Goal: Information Seeking & Learning: Learn about a topic

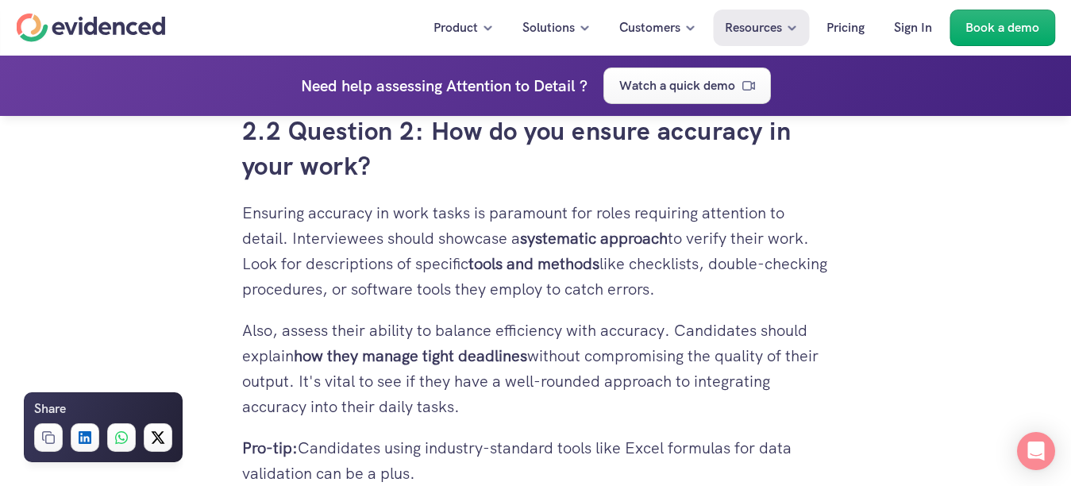
scroll to position [2938, 0]
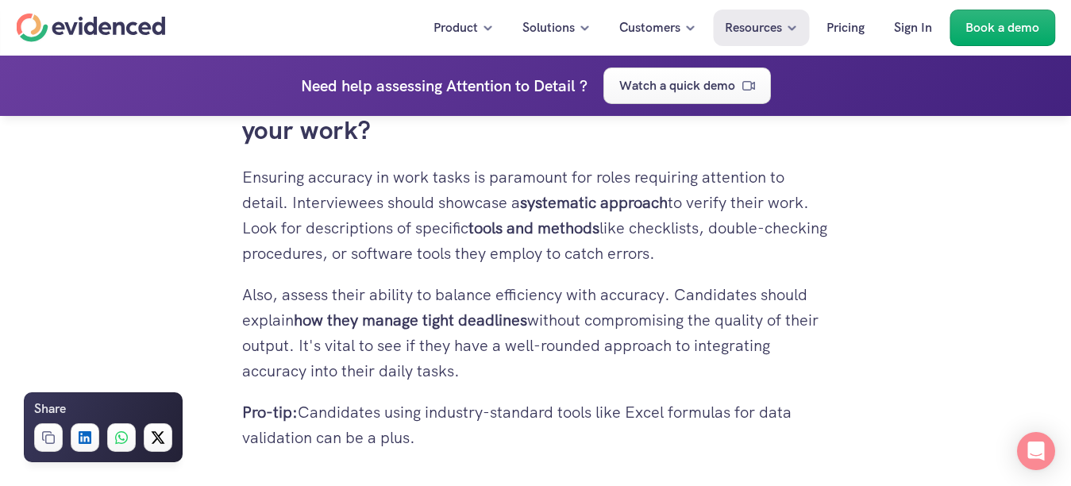
drag, startPoint x: 244, startPoint y: 174, endPoint x: 440, endPoint y: 438, distance: 329.3
copy div "Ensuring accuracy in work tasks is paramount for roles requiring attention to d…"
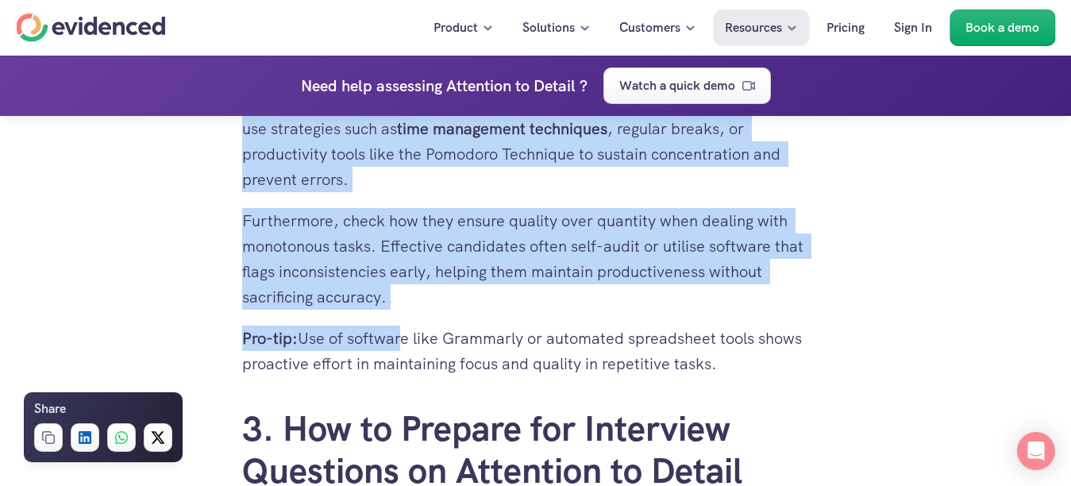
scroll to position [6274, 0]
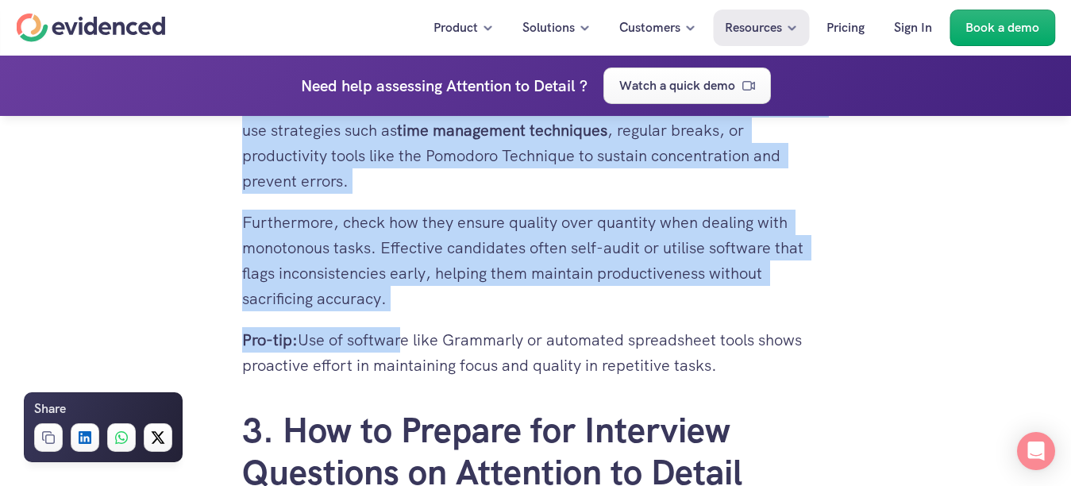
drag, startPoint x: 243, startPoint y: 249, endPoint x: 727, endPoint y: 395, distance: 506.2
copy div "2.2 Question 2: How do you ensure accuracy in your work? Ensuring accuracy in w…"
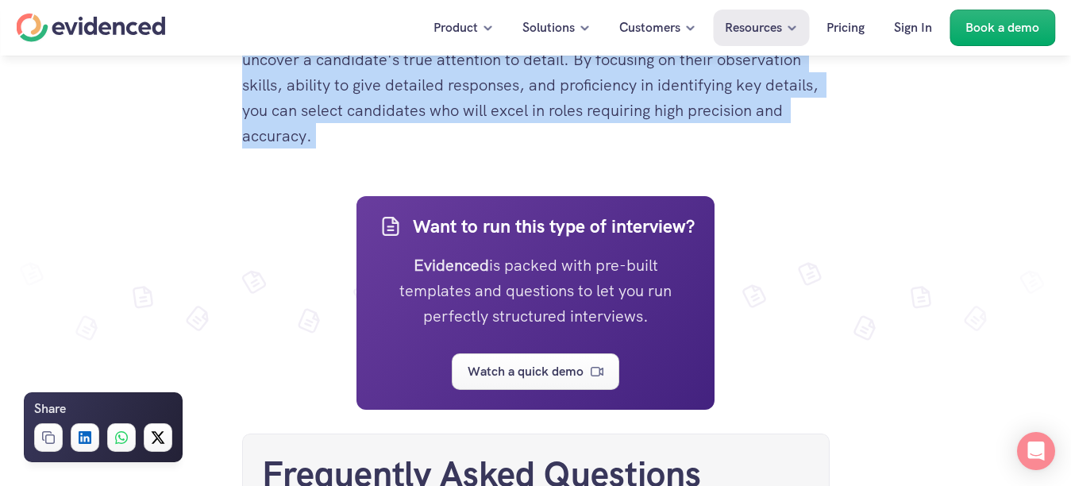
scroll to position [8021, 0]
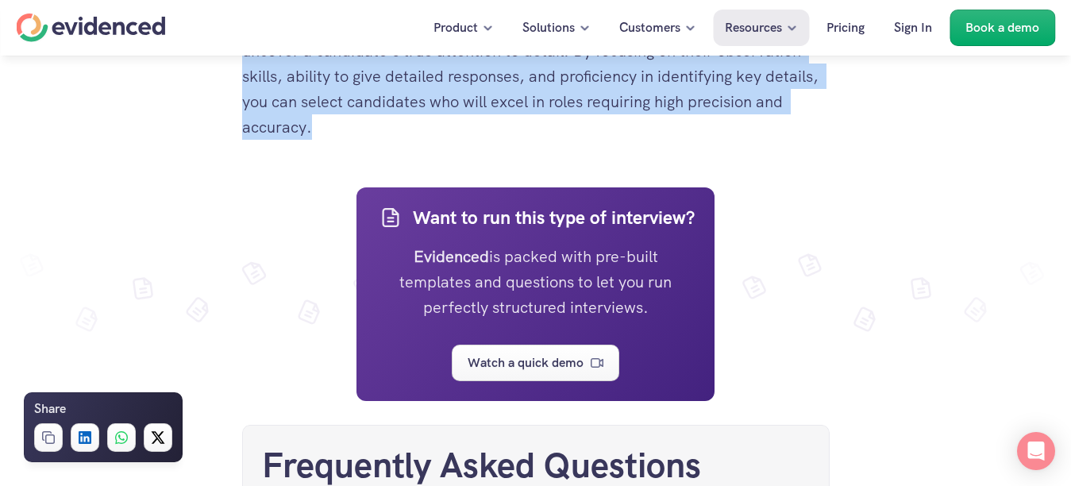
drag, startPoint x: 243, startPoint y: 246, endPoint x: 395, endPoint y: 169, distance: 170.8
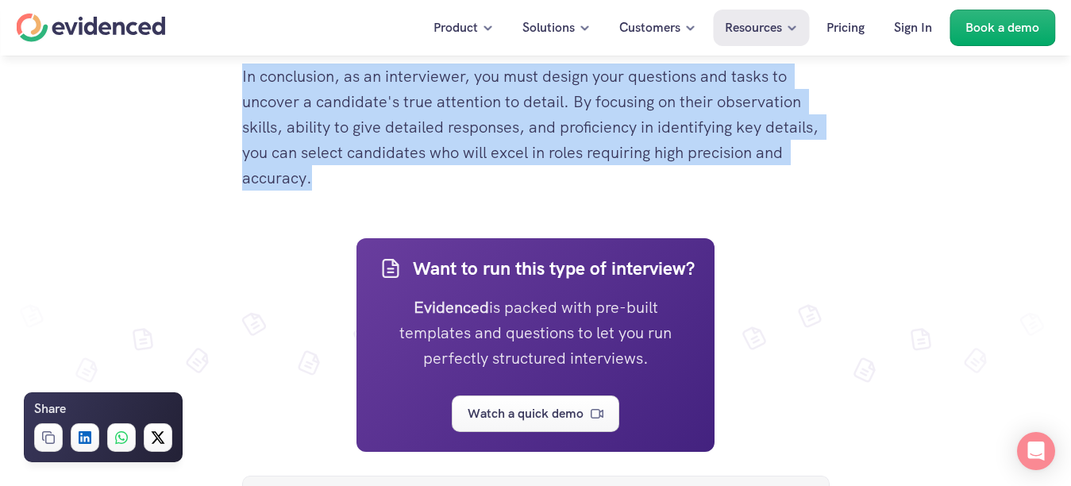
scroll to position [7941, 0]
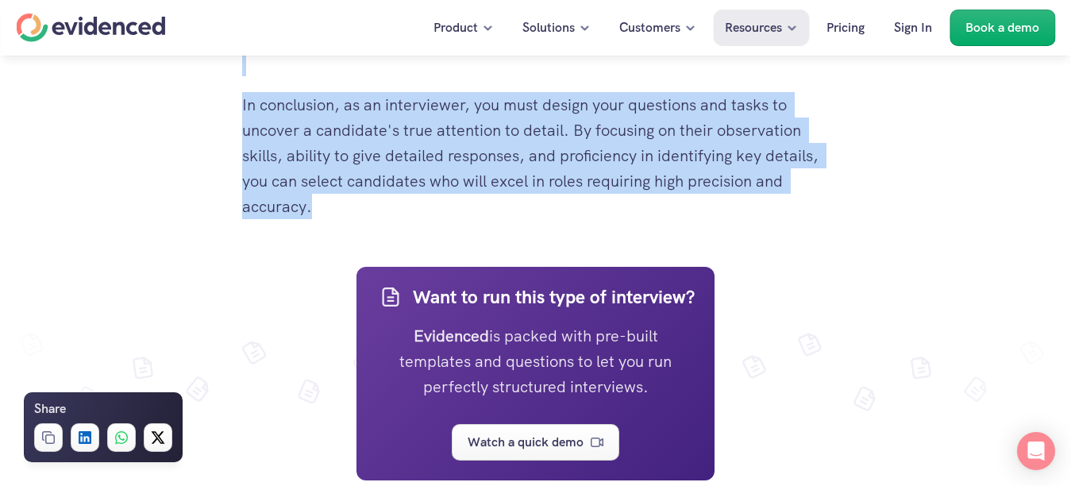
click at [431, 219] on p "In conclusion, as an interviewer, you must design your questions and tasks to u…" at bounding box center [536, 155] width 588 height 127
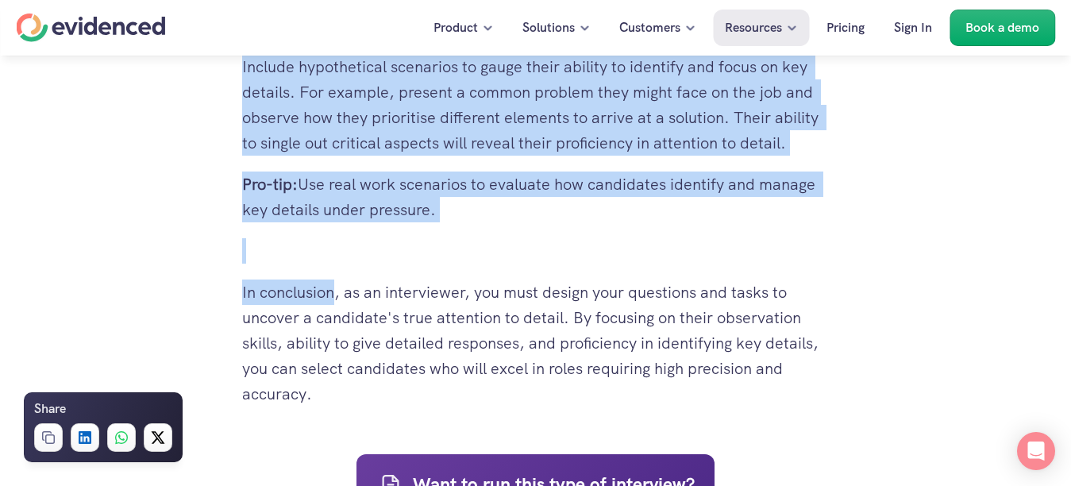
scroll to position [7783, 0]
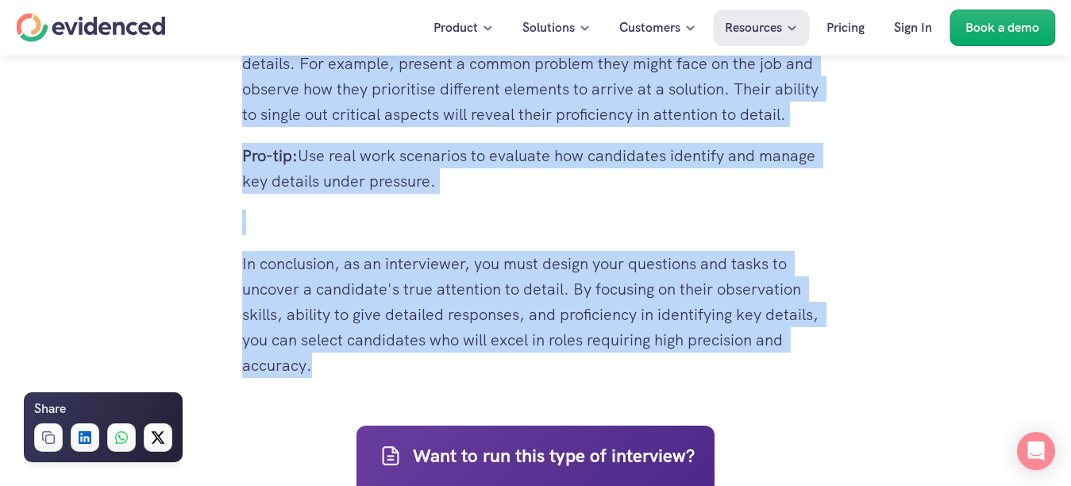
drag, startPoint x: 245, startPoint y: 218, endPoint x: 330, endPoint y: 388, distance: 189.7
copy div "3.2 Practice Giving Detailed Responses Candidates who can give detailed respons…"
